Goal: Task Accomplishment & Management: Manage account settings

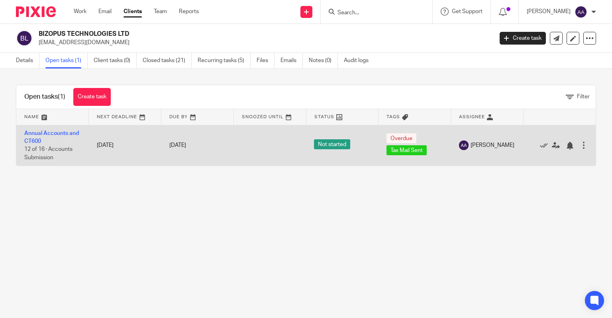
click at [411, 152] on span "Tax Mail Sent" at bounding box center [407, 150] width 40 height 10
click at [330, 146] on span "Not started" at bounding box center [332, 144] width 36 height 10
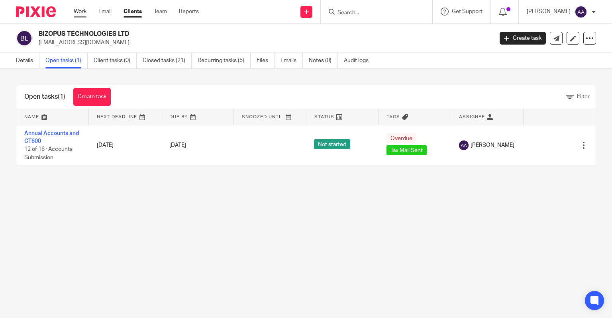
click at [82, 15] on link "Work" at bounding box center [80, 12] width 13 height 8
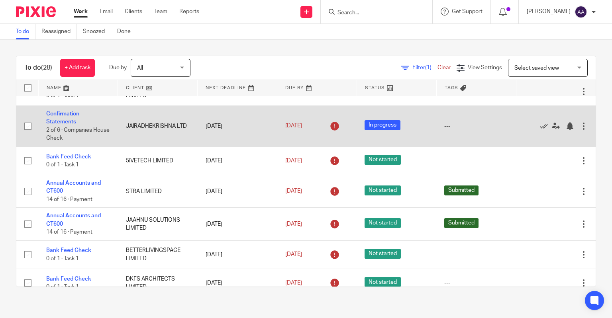
scroll to position [322, 0]
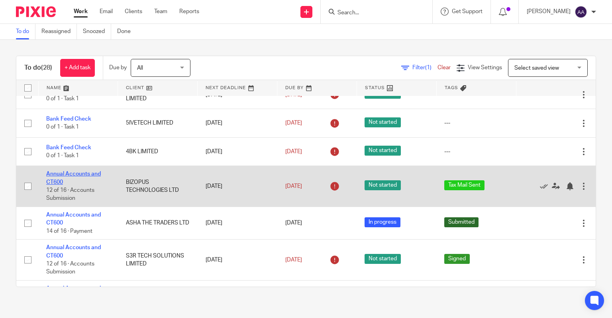
click at [61, 177] on link "Annual Accounts and CT600" at bounding box center [73, 178] width 55 height 14
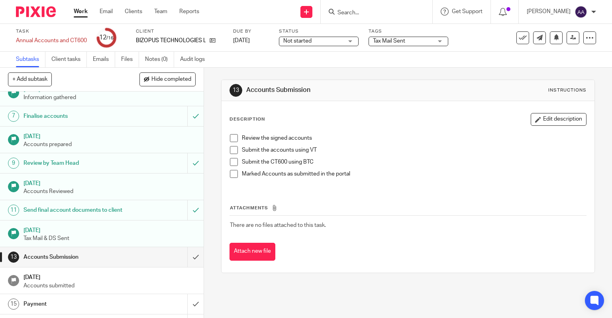
scroll to position [169, 0]
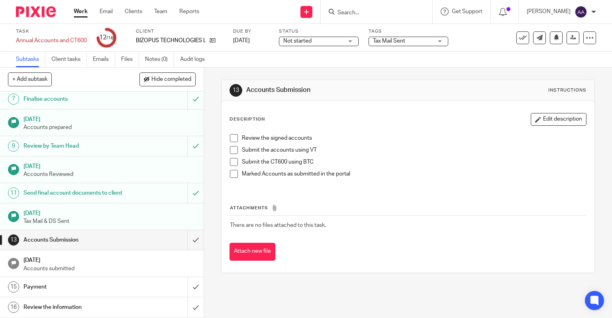
click at [332, 42] on span "Not started" at bounding box center [313, 41] width 60 height 8
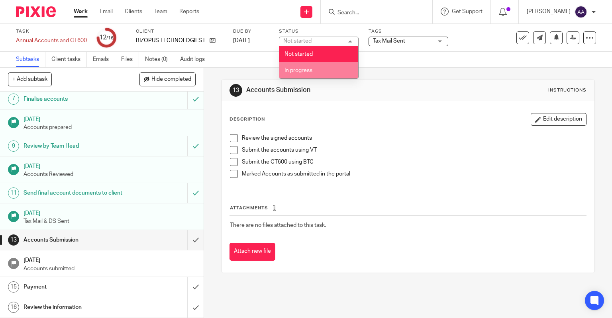
click at [312, 67] on li "In progress" at bounding box center [318, 70] width 79 height 16
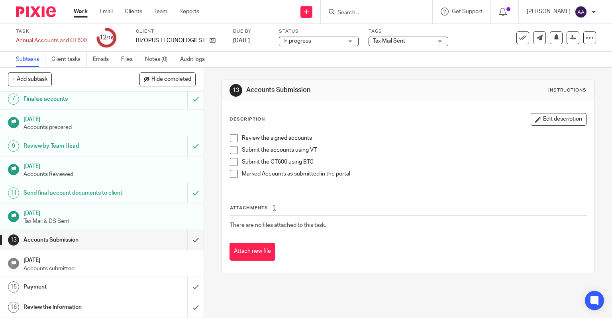
click at [404, 37] on span "Tax Mail Sent" at bounding box center [403, 41] width 60 height 8
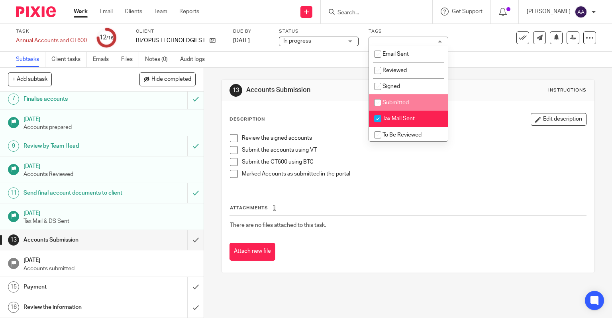
drag, startPoint x: 378, startPoint y: 117, endPoint x: 391, endPoint y: 104, distance: 17.5
click at [391, 104] on ul "Email Sent Reviewed Signed Submitted Tax Mail Sent To Be Reviewed Urgent Waitin…" at bounding box center [408, 94] width 79 height 96
click at [380, 119] on input "checkbox" at bounding box center [377, 118] width 15 height 15
checkbox input "false"
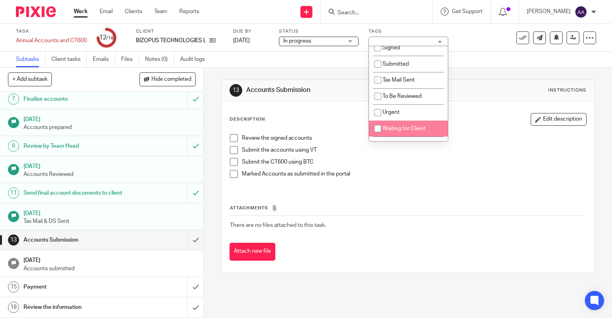
scroll to position [27, 0]
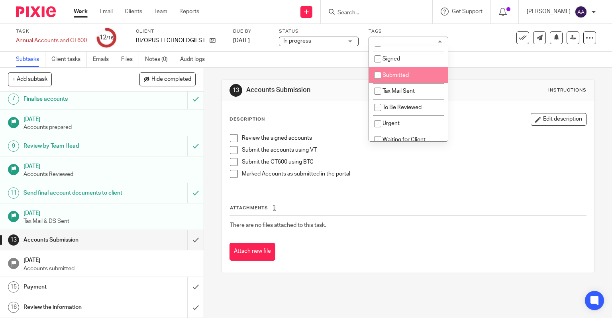
click at [378, 74] on input "checkbox" at bounding box center [377, 75] width 15 height 15
checkbox input "true"
click at [274, 54] on div "Subtasks Client tasks Emails Files Notes (0) Audit logs" at bounding box center [306, 60] width 612 height 16
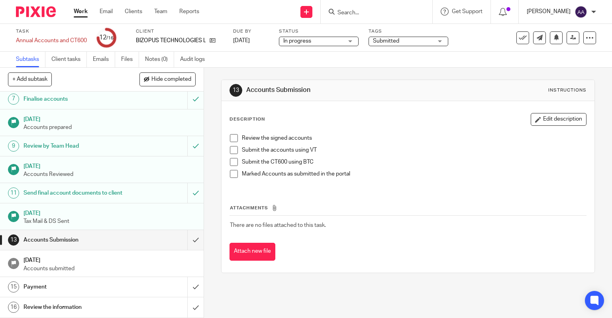
click at [552, 16] on p "[PERSON_NAME]" at bounding box center [549, 12] width 44 height 8
drag, startPoint x: 547, startPoint y: 2, endPoint x: 425, endPoint y: 172, distance: 209.4
click at [425, 172] on p "Marked Accounts as submitted in the portal" at bounding box center [414, 174] width 345 height 8
